Goal: Information Seeking & Learning: Learn about a topic

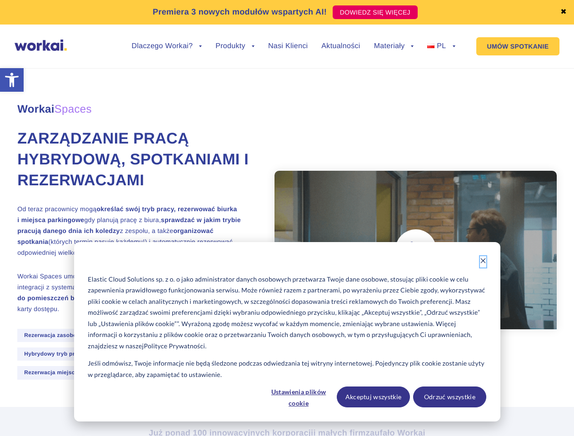
click at [483, 262] on icon "Dismiss cookie banner" at bounding box center [483, 261] width 6 height 6
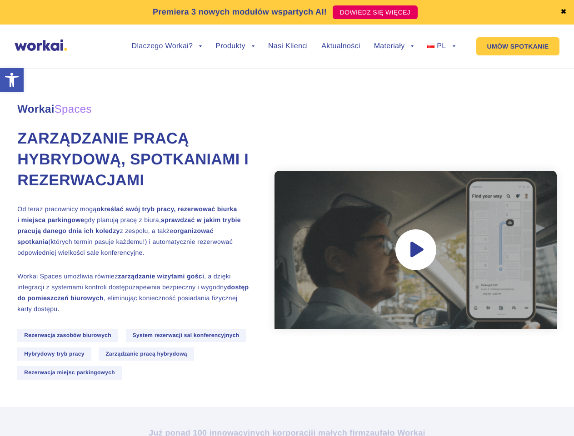
click at [299, 397] on div "Workai Spaces Zarządzanie pracą hybrydową, spotkaniami i rezerwacjami Od teraz …" at bounding box center [286, 232] width 539 height 350
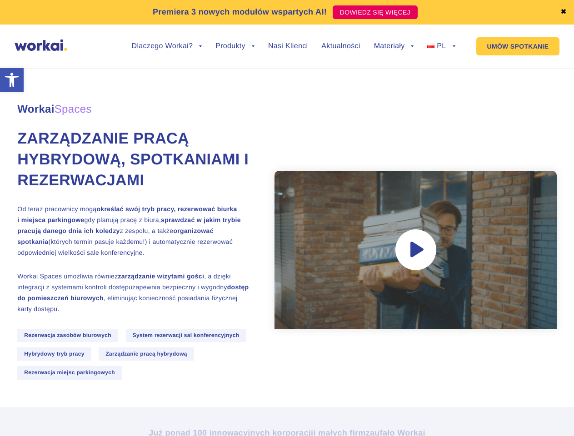
click at [374, 397] on div "Workai Spaces Zarządzanie pracą hybrydową, spotkaniami i rezerwacjami Od teraz …" at bounding box center [286, 232] width 539 height 350
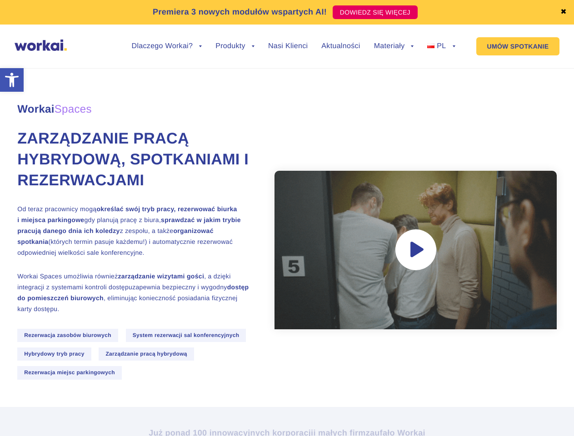
click at [449, 397] on div "Workai Spaces Zarządzanie pracą hybrydową, spotkaniami i rezerwacjami Od teraz …" at bounding box center [286, 232] width 539 height 350
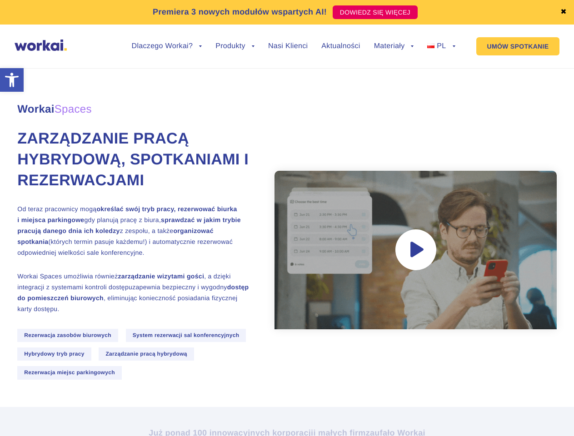
click at [564, 12] on link "✖" at bounding box center [563, 12] width 6 height 7
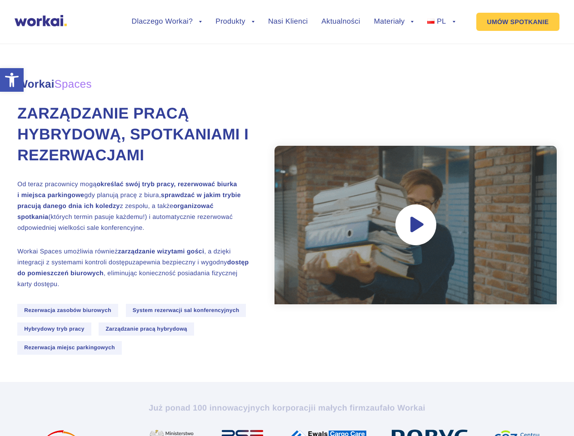
click at [167, 53] on div "Workai Spaces Zarządzanie pracą hybrydową, spotkaniami i rezerwacjami Od teraz …" at bounding box center [286, 207] width 539 height 350
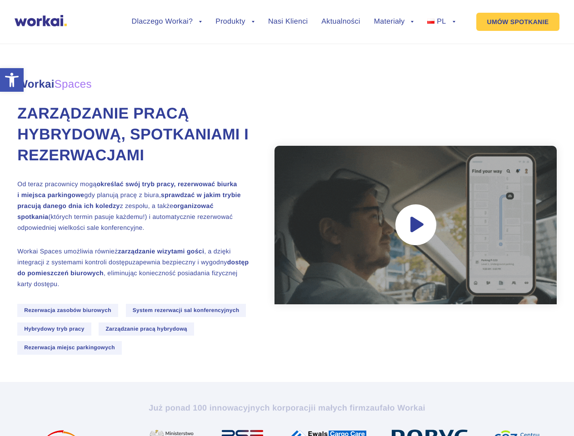
click at [167, 46] on div "Workai Spaces Zarządzanie pracą hybrydową, spotkaniami i rezerwacjami Od teraz …" at bounding box center [286, 207] width 539 height 350
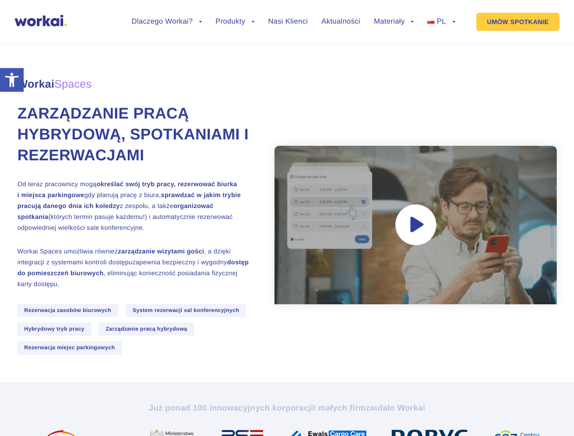
click at [235, 53] on div "Workai Spaces Zarządzanie pracą hybrydową, spotkaniami i rezerwacjami Od teraz …" at bounding box center [286, 207] width 539 height 350
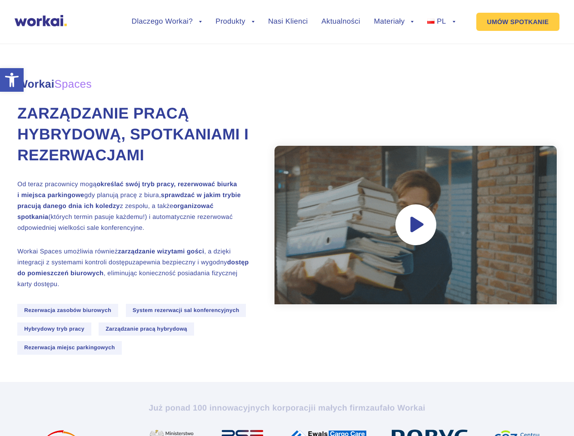
click at [394, 53] on div "Workai Spaces Zarządzanie pracą hybrydową, spotkaniami i rezerwacjami Od teraz …" at bounding box center [286, 207] width 539 height 350
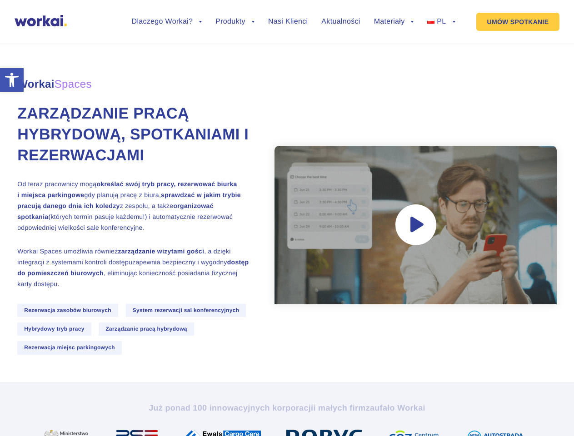
click at [394, 46] on div "Workai Spaces Zarządzanie pracą hybrydową, spotkaniami i rezerwacjami Od teraz …" at bounding box center [286, 207] width 539 height 350
